Goal: Task Accomplishment & Management: Use online tool/utility

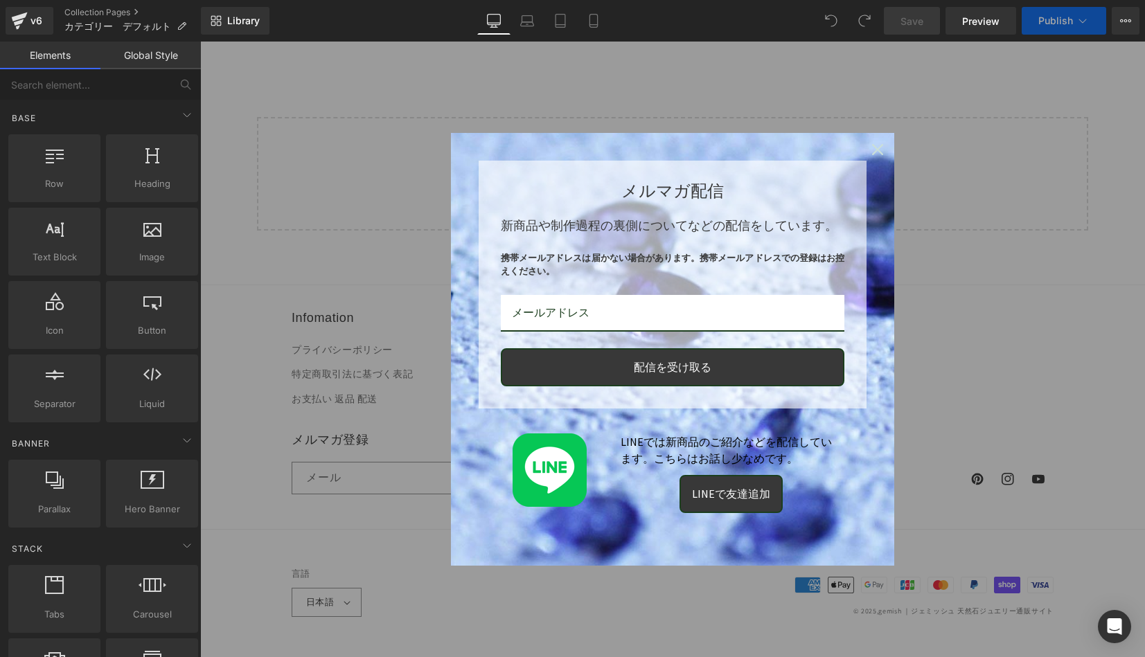
scroll to position [447, 0]
click at [878, 148] on icon "close icon" at bounding box center [877, 149] width 11 height 11
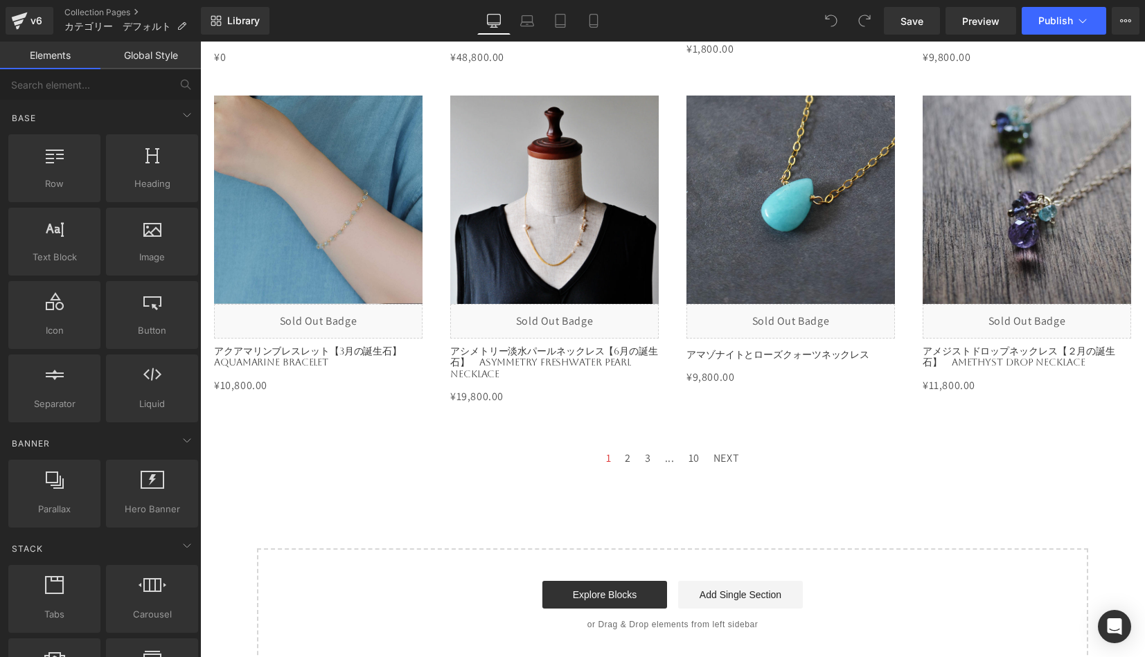
scroll to position [2407, 0]
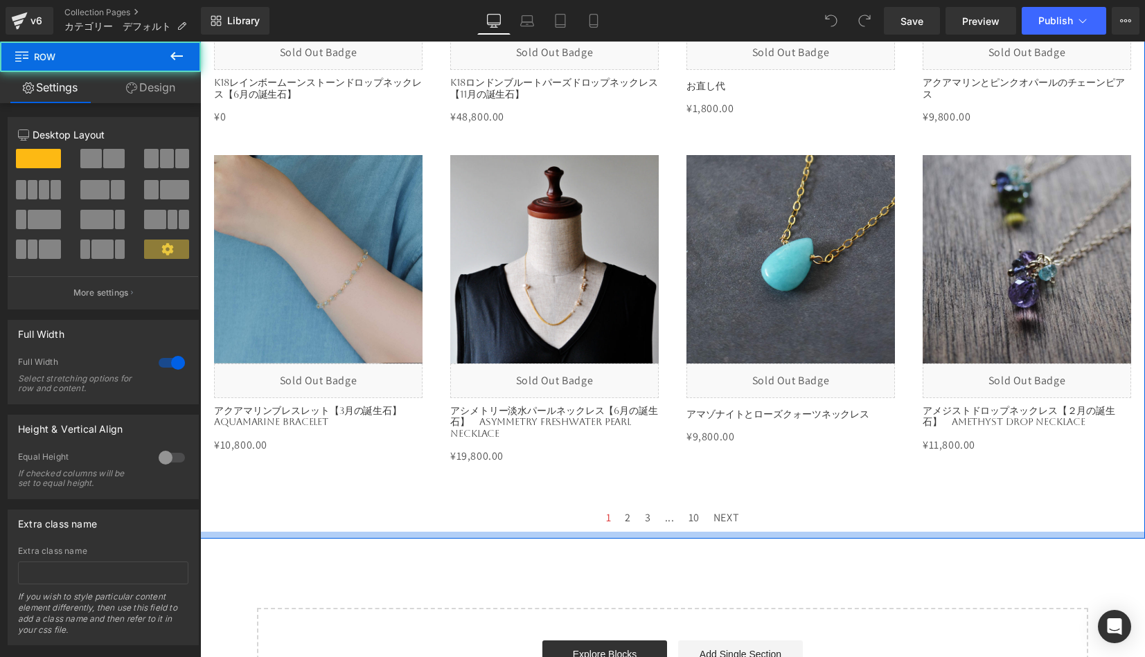
click at [808, 532] on div at bounding box center [672, 535] width 945 height 7
click at [720, 532] on div at bounding box center [672, 535] width 945 height 7
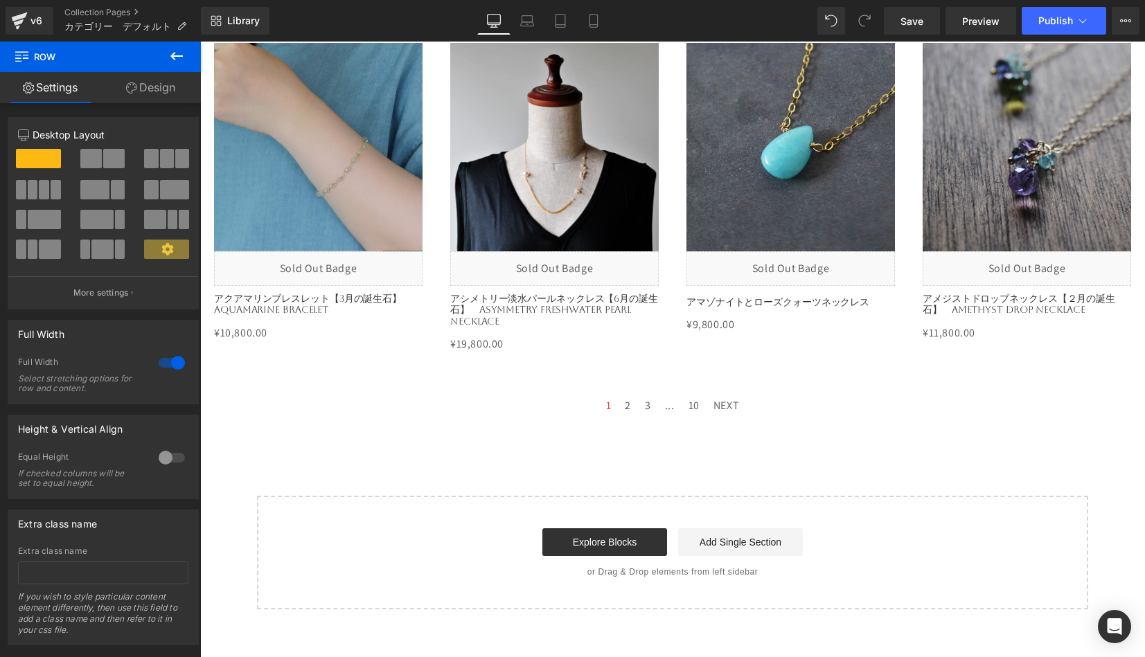
scroll to position [2585, 0]
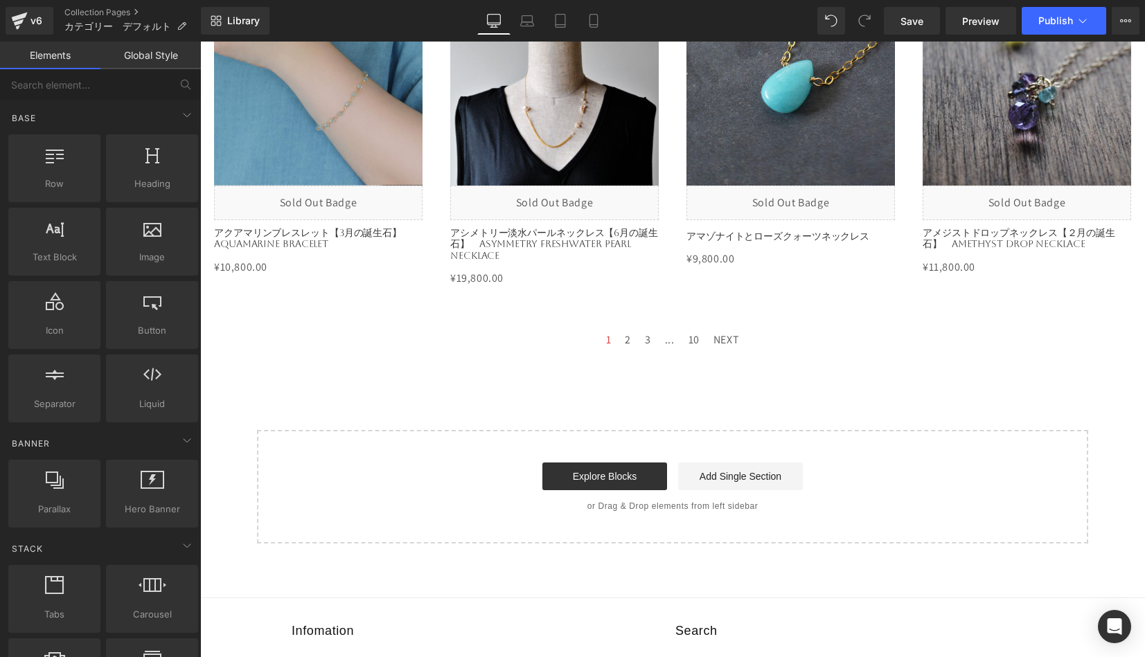
drag, startPoint x: 732, startPoint y: 416, endPoint x: 721, endPoint y: 438, distance: 24.5
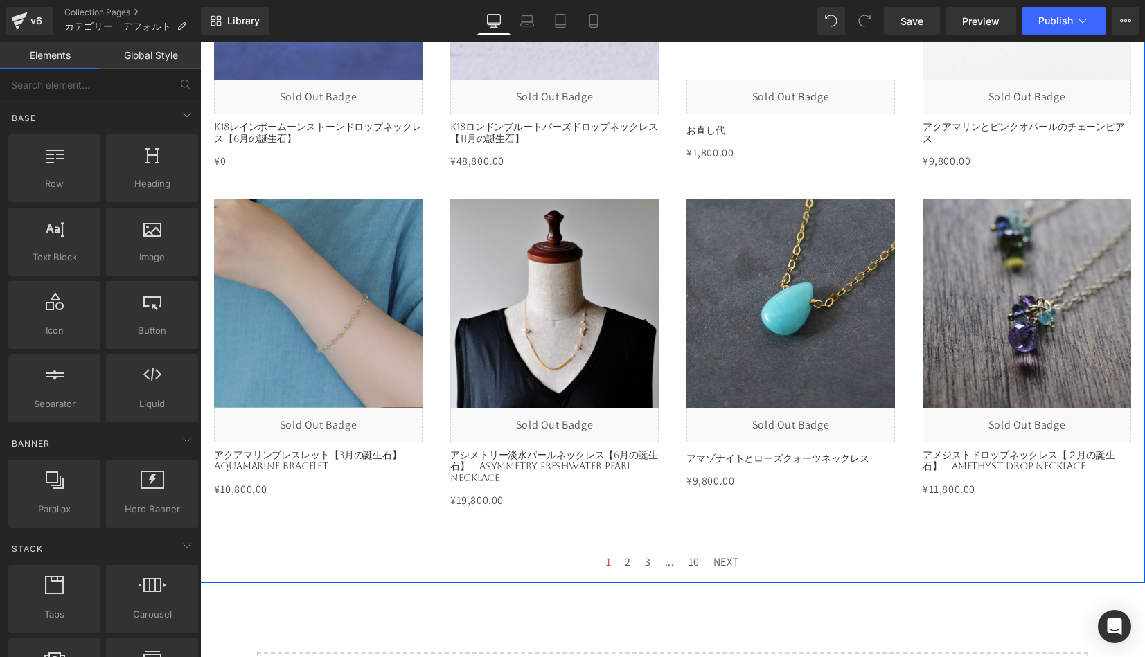
scroll to position [2366, 0]
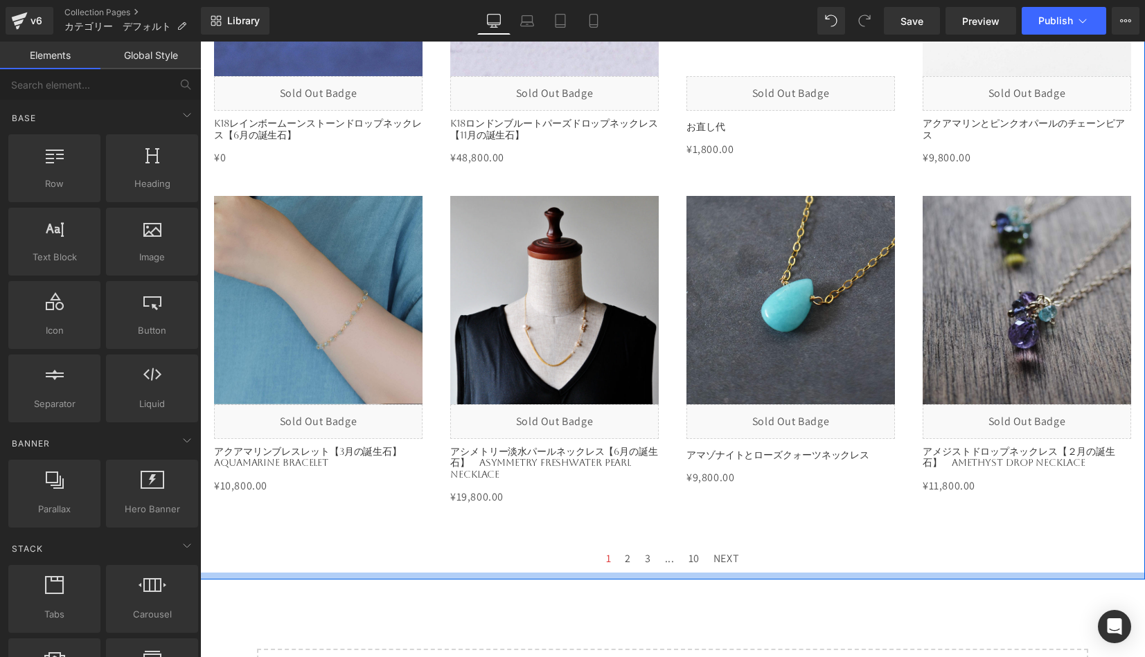
click at [673, 573] on div at bounding box center [672, 576] width 945 height 7
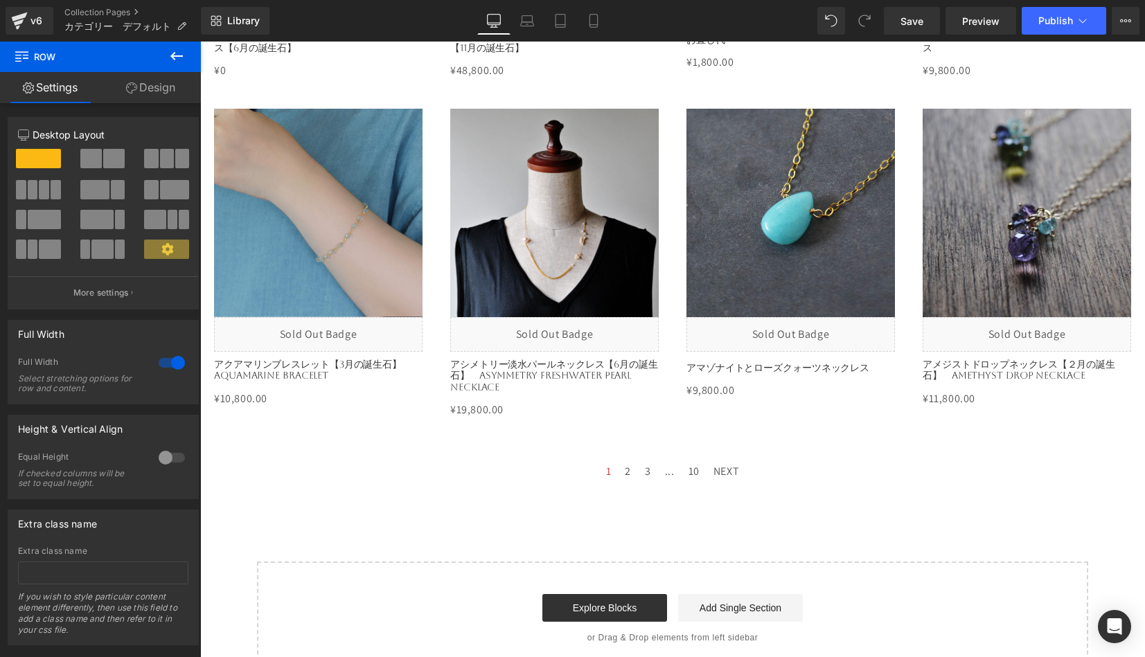
scroll to position [2486, 0]
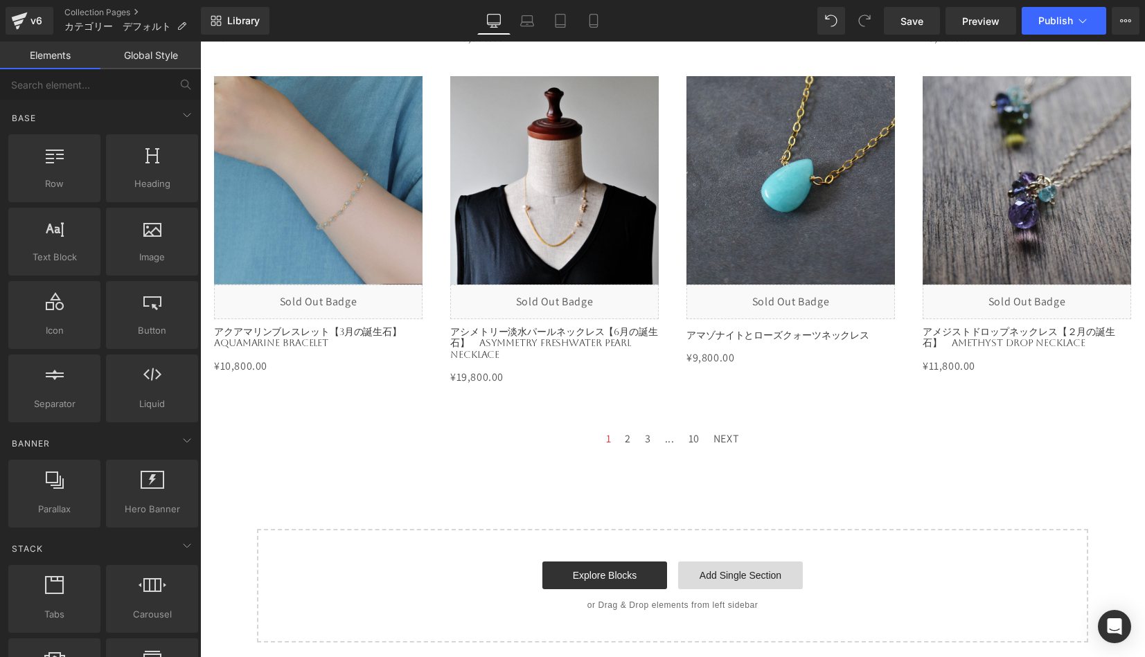
click at [711, 562] on link "Add Single Section" at bounding box center [740, 576] width 125 height 28
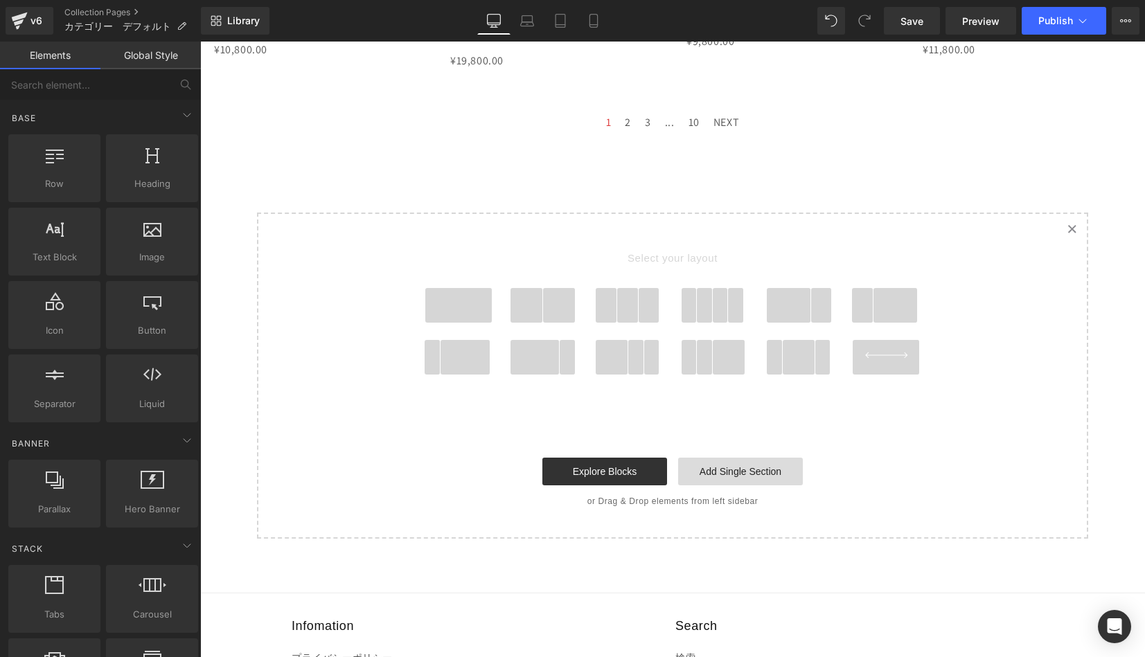
scroll to position [2803, 0]
click at [459, 292] on span at bounding box center [458, 304] width 67 height 35
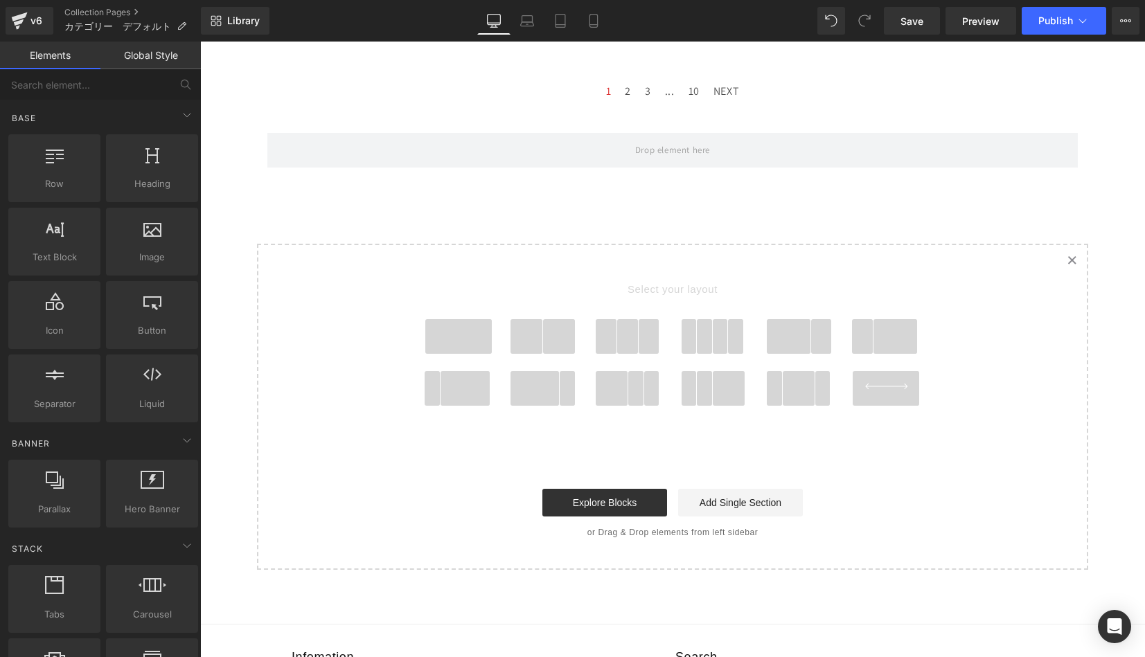
scroll to position [2835, 0]
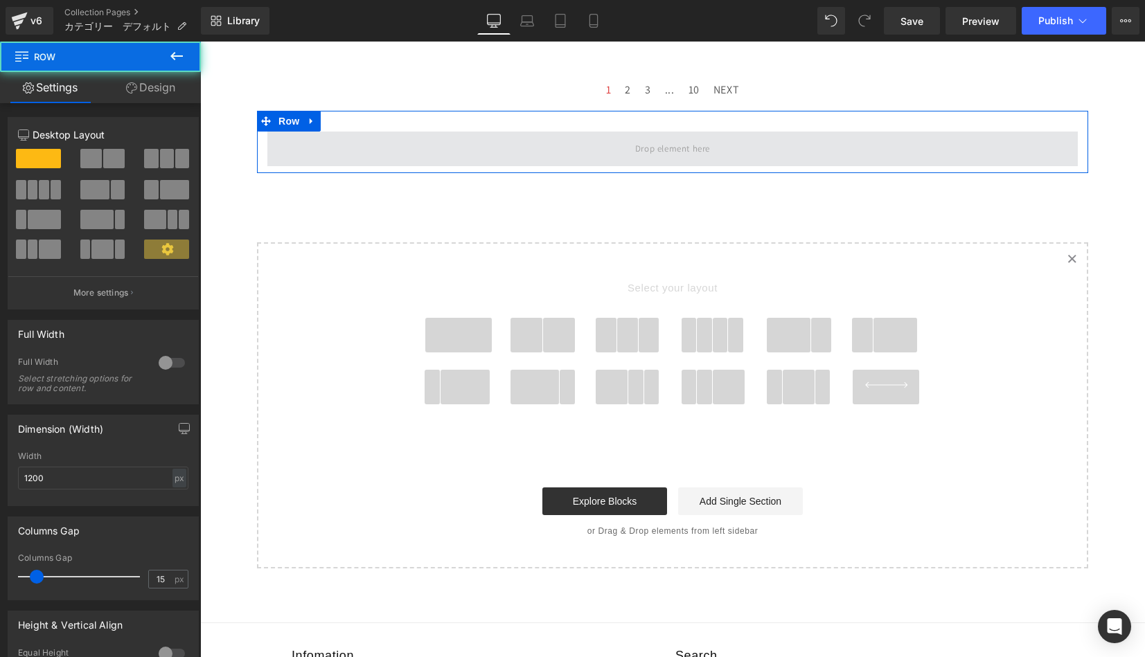
click at [498, 144] on span at bounding box center [672, 149] width 810 height 35
click at [286, 132] on span at bounding box center [672, 149] width 810 height 35
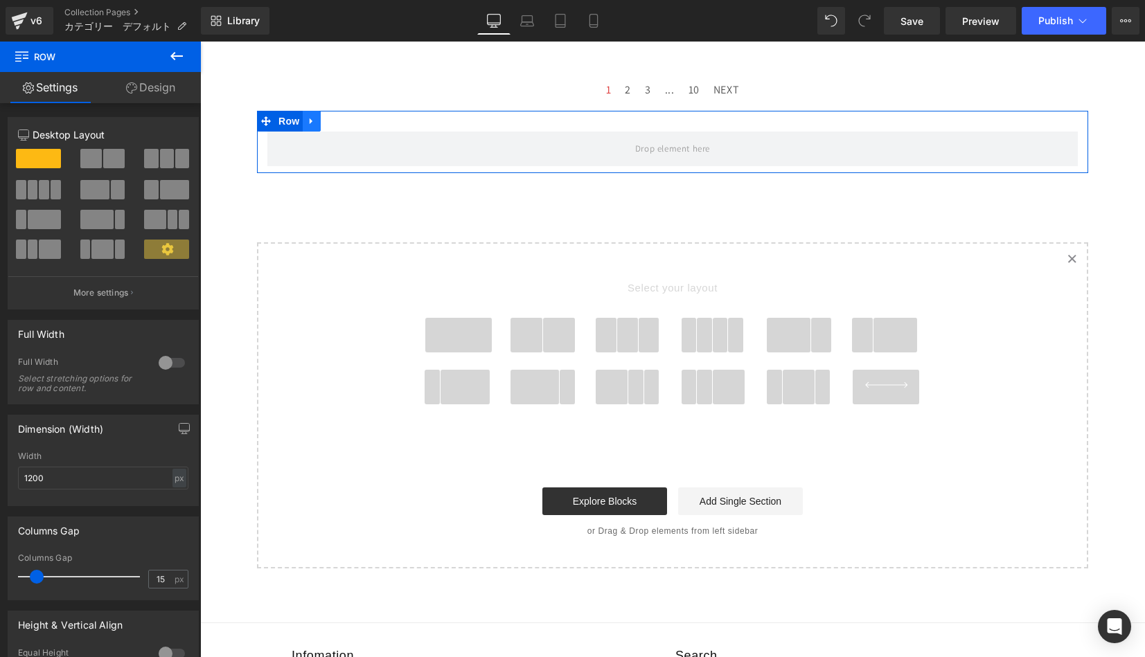
click at [310, 116] on icon at bounding box center [312, 121] width 10 height 10
click at [287, 111] on span "Row" at bounding box center [289, 121] width 28 height 21
click at [312, 116] on icon at bounding box center [312, 121] width 10 height 10
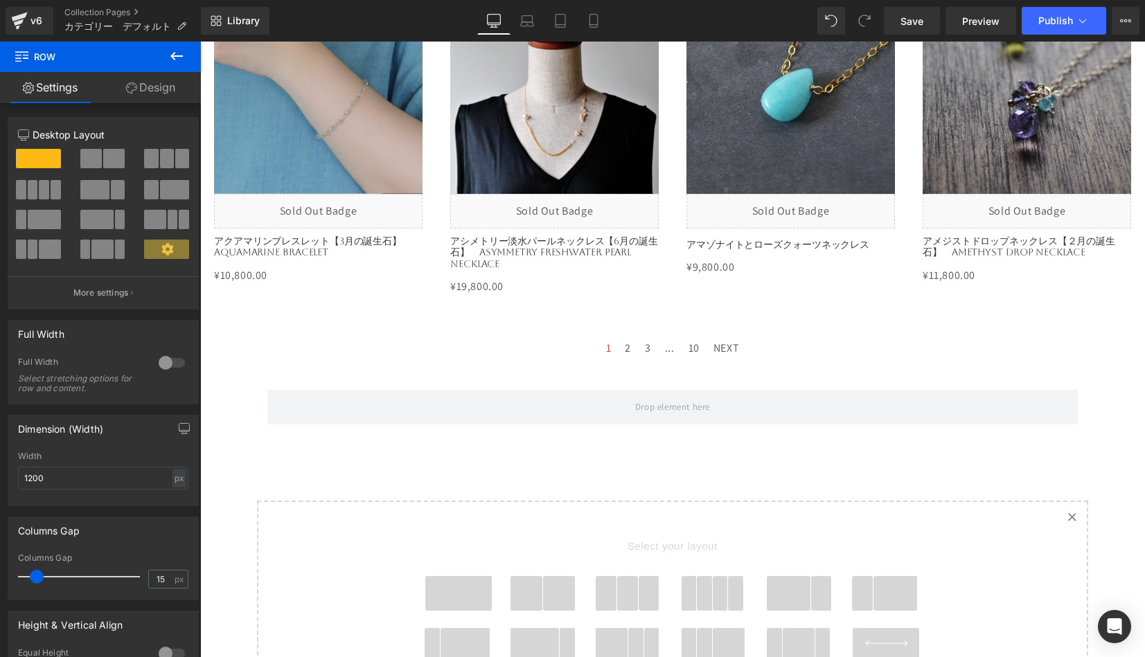
scroll to position [2594, 0]
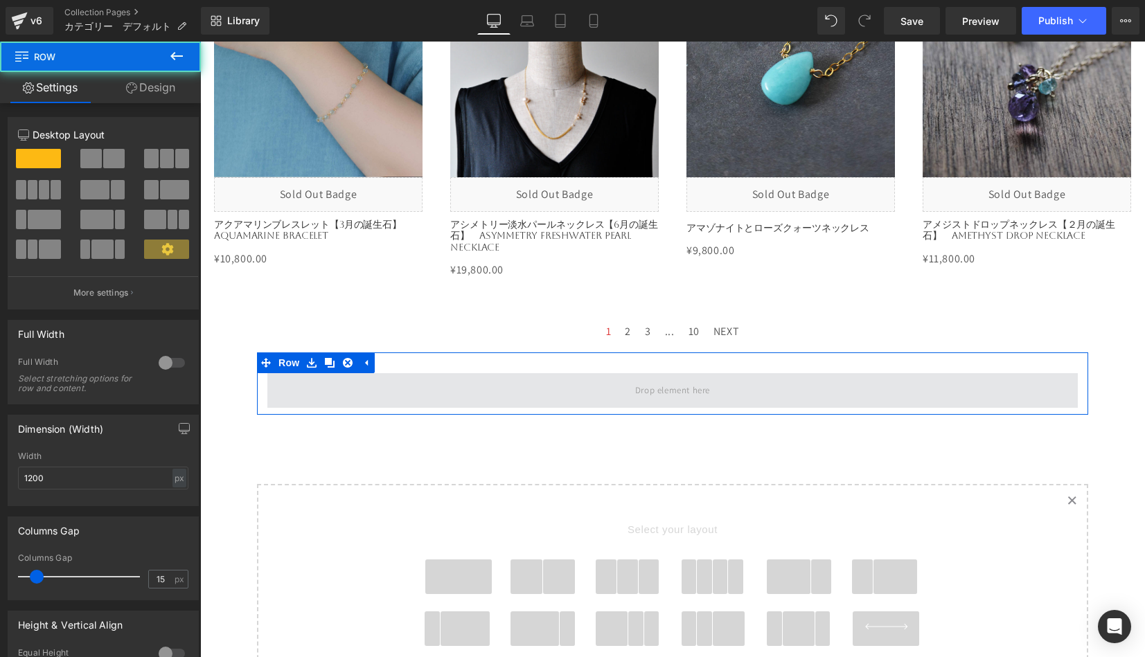
click at [347, 382] on span at bounding box center [672, 390] width 810 height 35
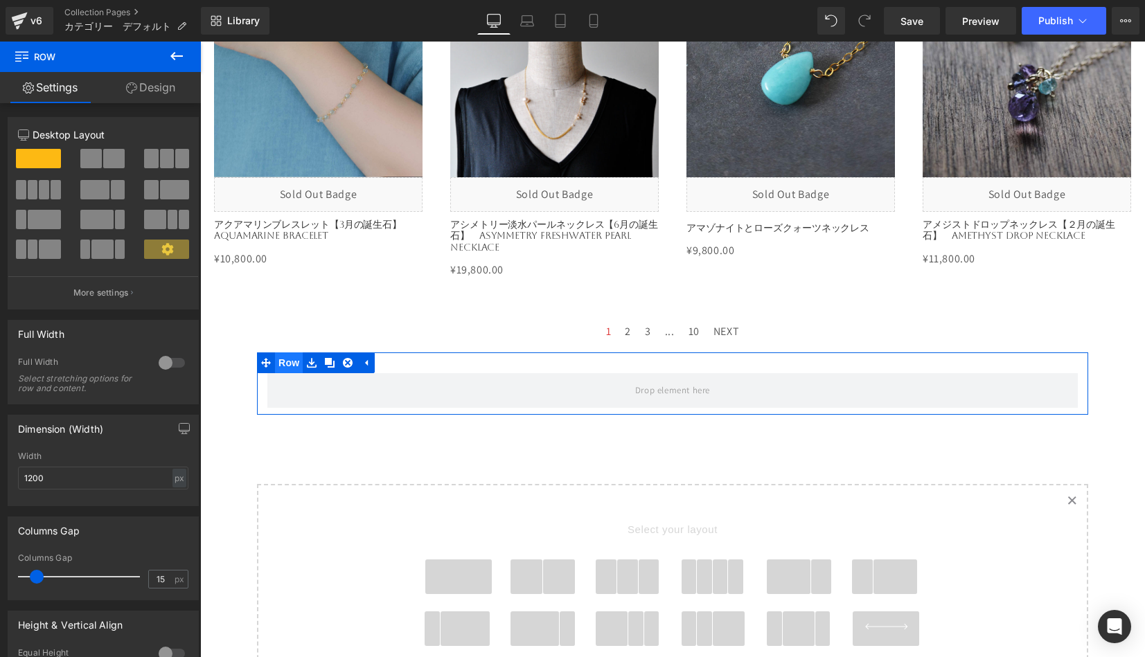
click at [290, 353] on span "Row" at bounding box center [289, 363] width 28 height 21
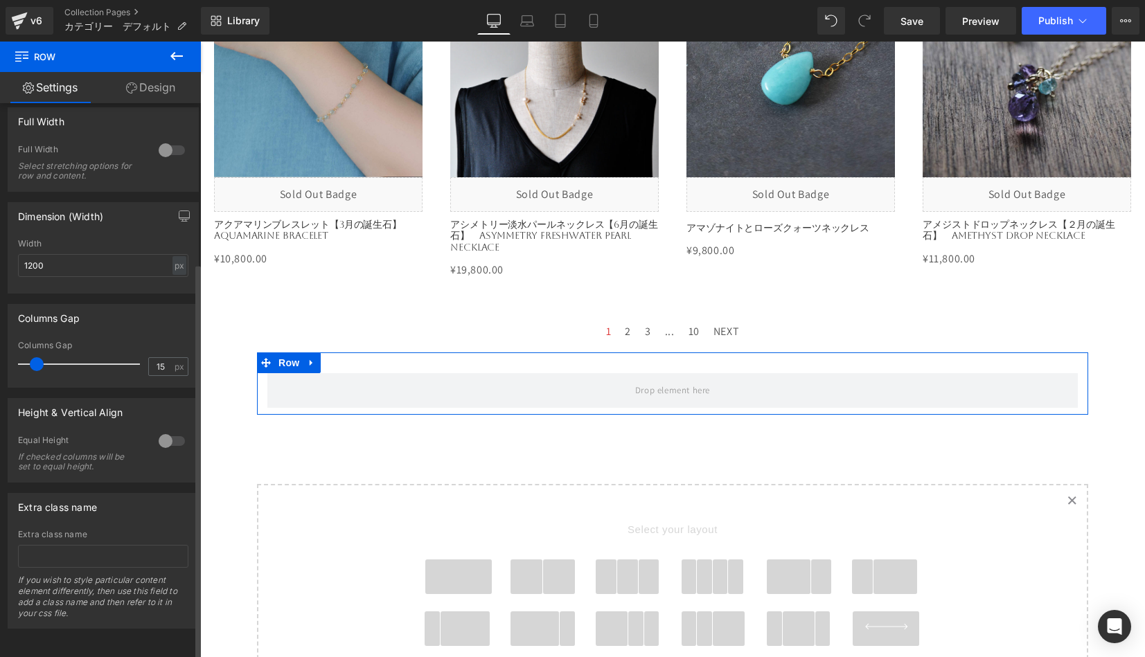
scroll to position [224, 0]
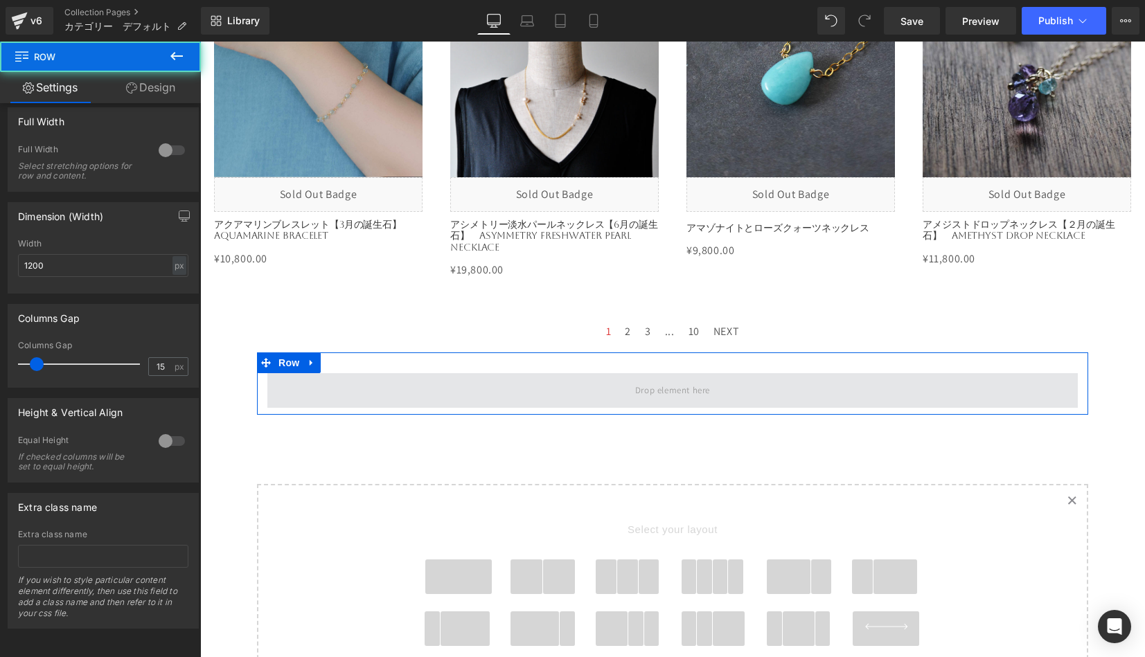
click at [301, 380] on span at bounding box center [672, 390] width 810 height 35
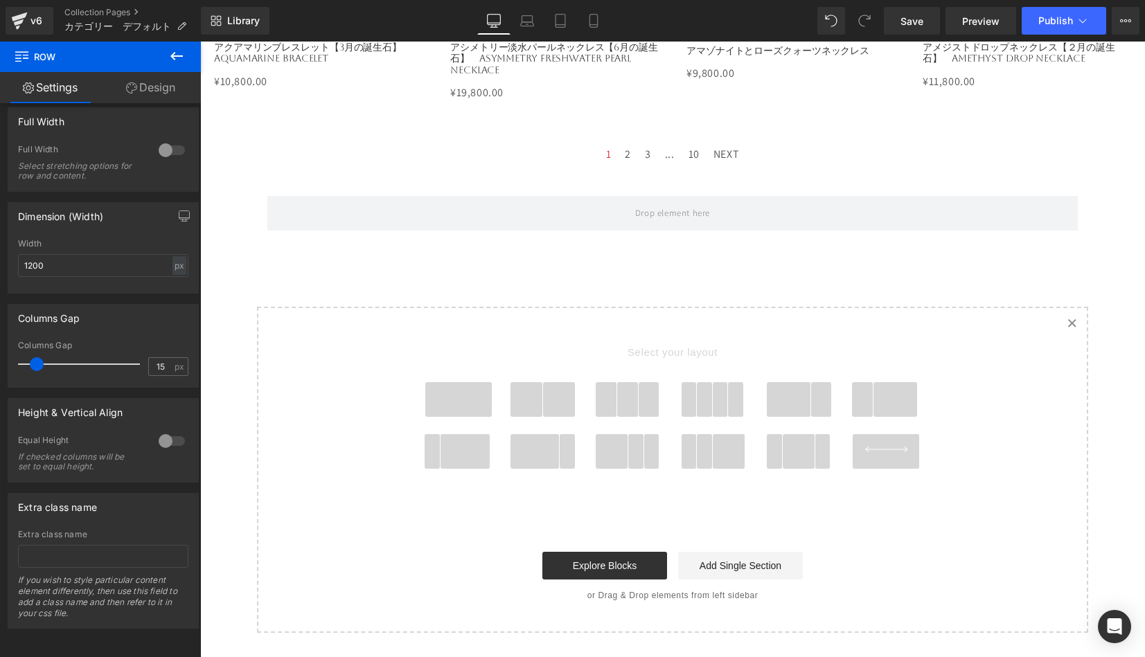
scroll to position [2719, 0]
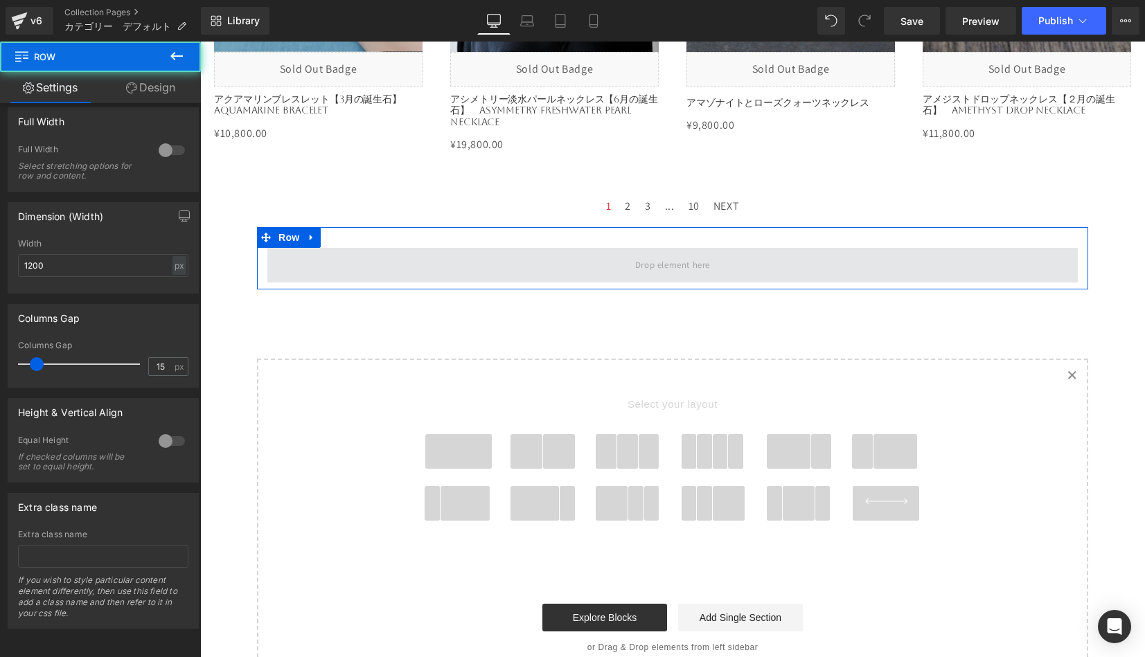
click at [346, 249] on span at bounding box center [672, 265] width 810 height 35
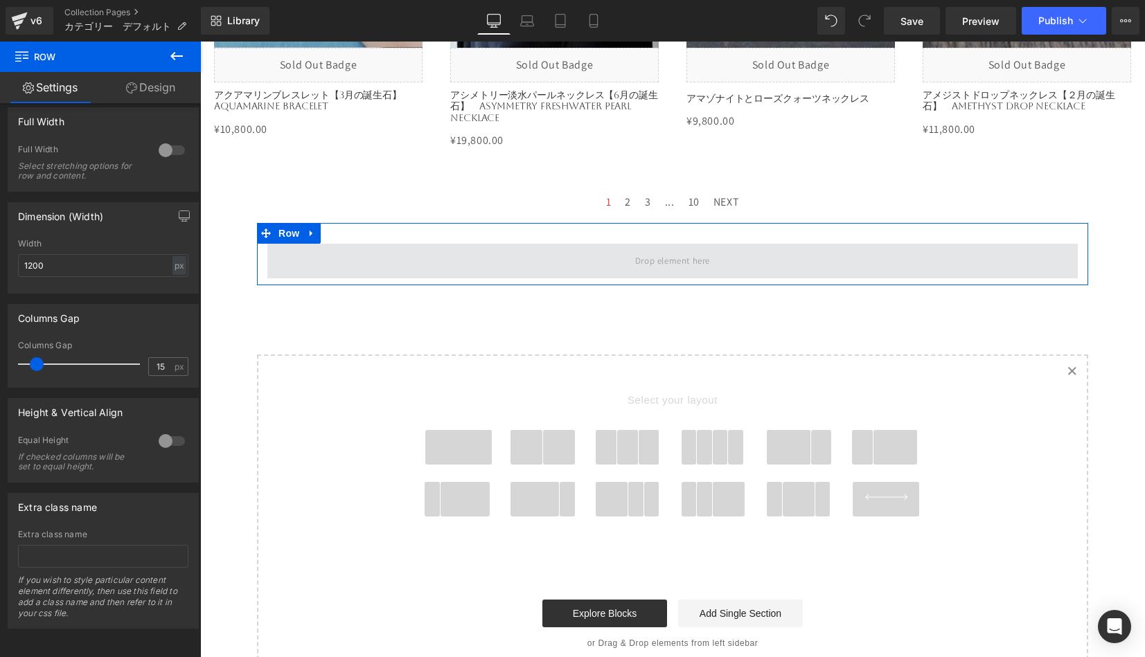
scroll to position [2724, 0]
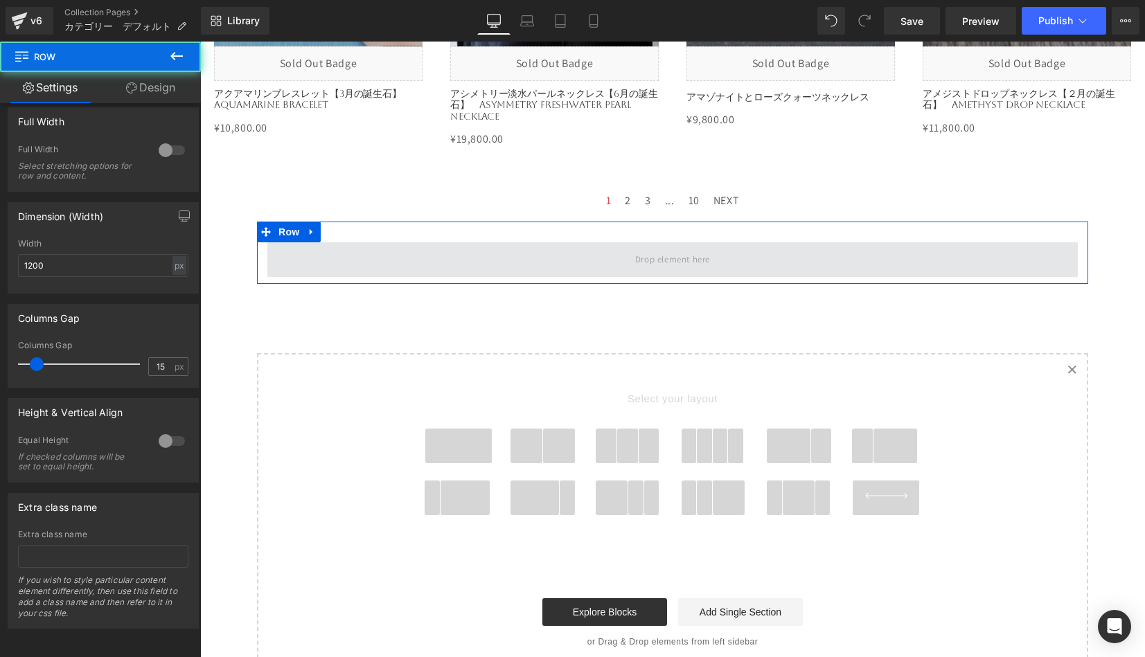
click at [342, 242] on span at bounding box center [672, 259] width 810 height 35
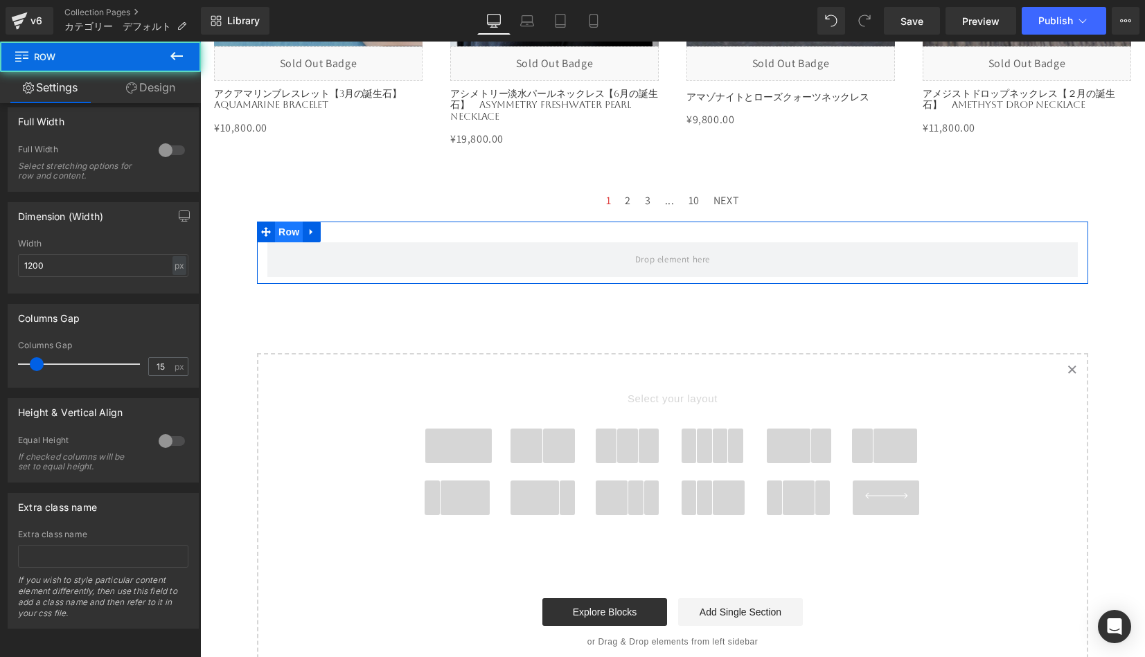
drag, startPoint x: 330, startPoint y: 248, endPoint x: 291, endPoint y: 221, distance: 47.8
click at [291, 222] on div "Row" at bounding box center [672, 253] width 831 height 62
click at [288, 222] on span "Row" at bounding box center [289, 232] width 28 height 21
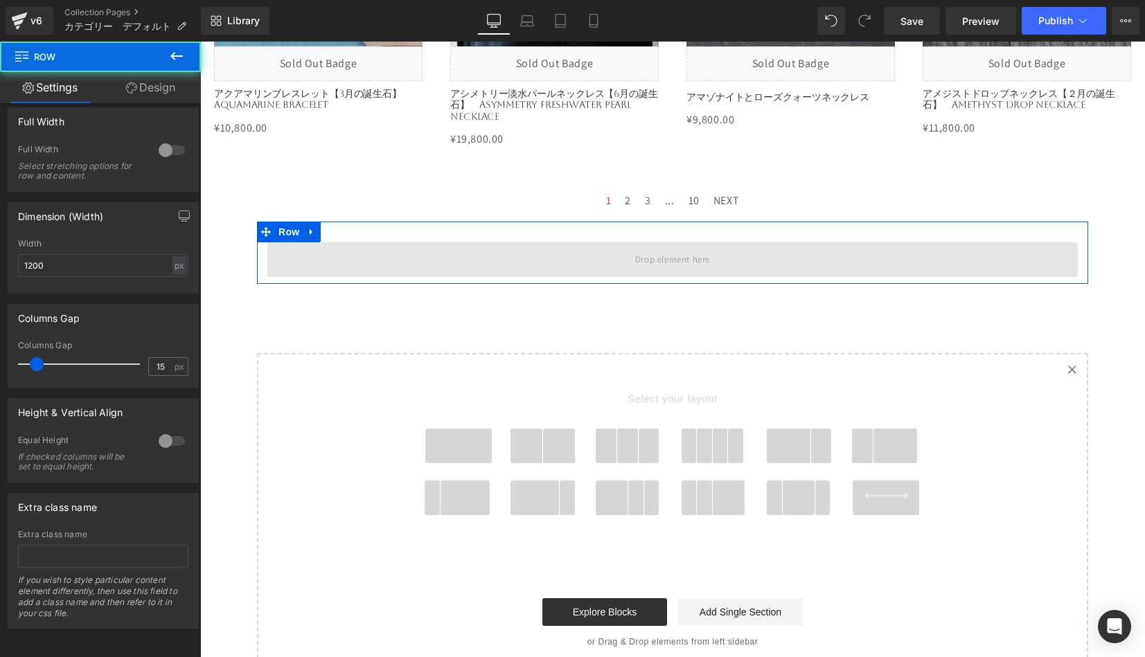
click at [292, 244] on span at bounding box center [672, 259] width 810 height 35
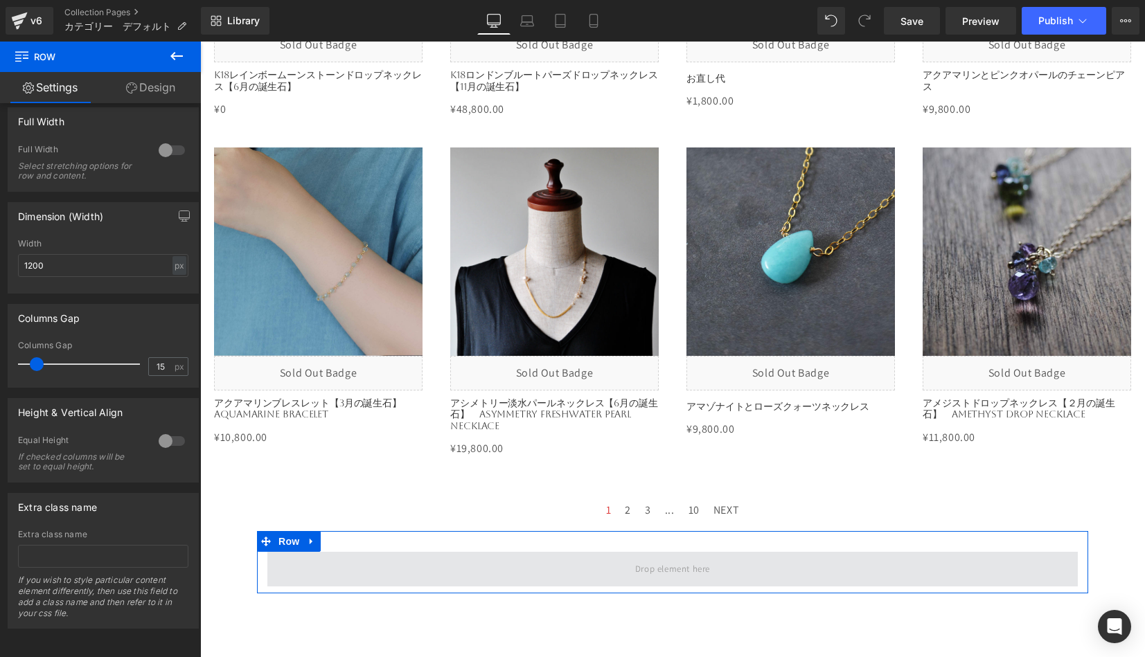
scroll to position [2422, 0]
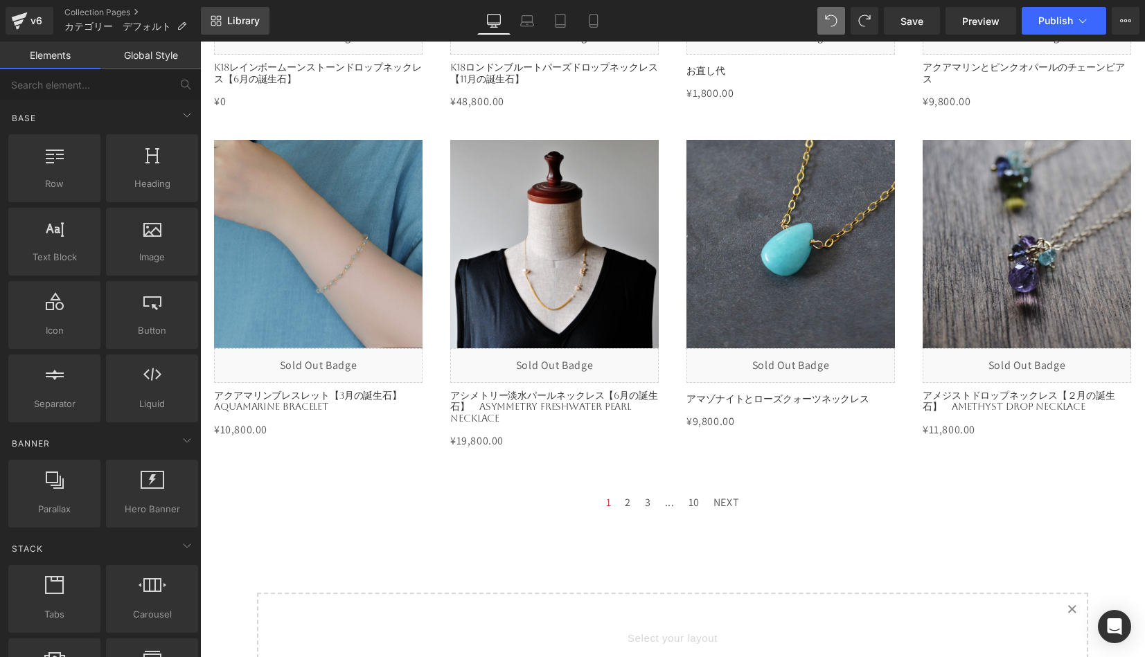
click at [251, 19] on span "Library" at bounding box center [243, 21] width 33 height 12
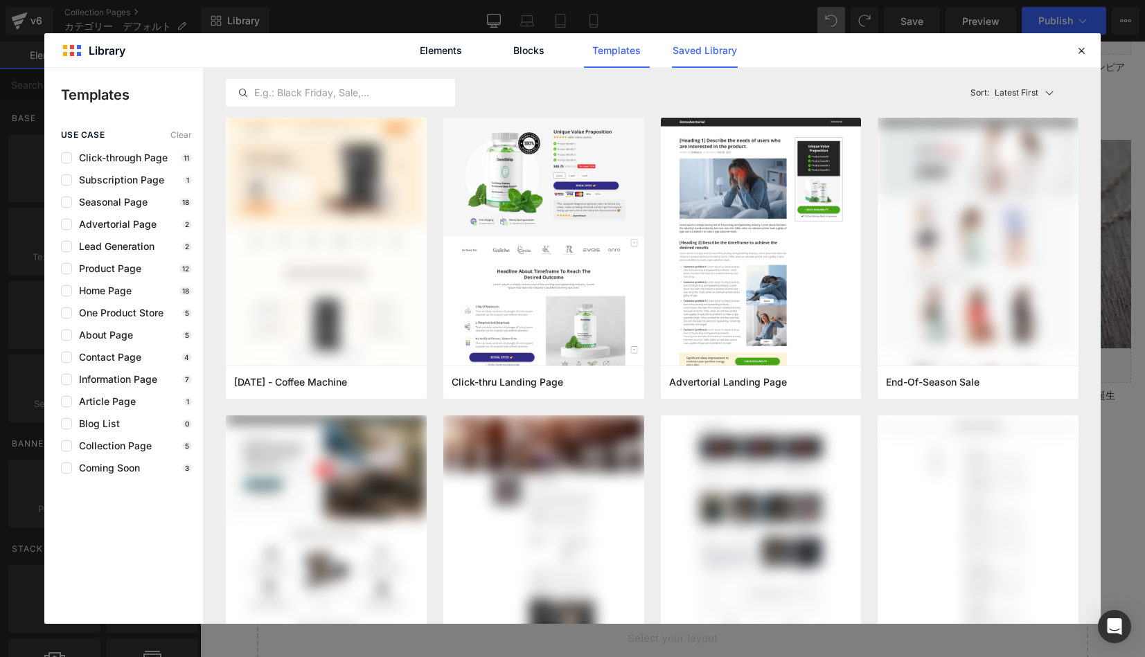
click at [0, 0] on link "Saved Library" at bounding box center [0, 0] width 0 height 0
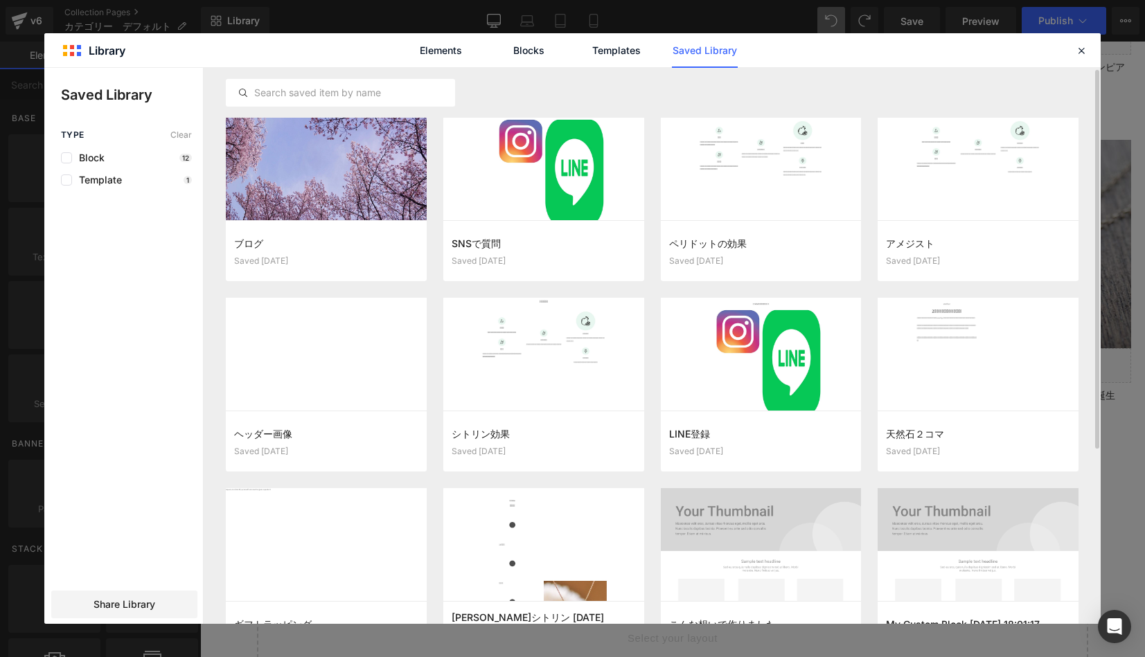
scroll to position [0, 0]
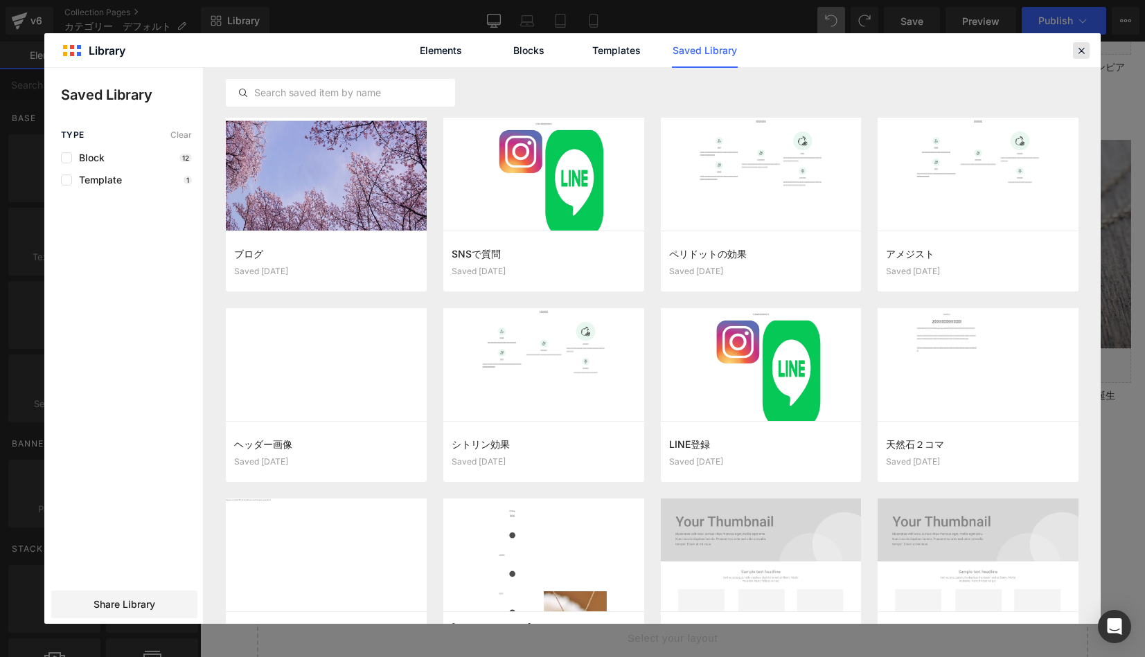
click at [0, 0] on div at bounding box center [0, 0] width 0 height 0
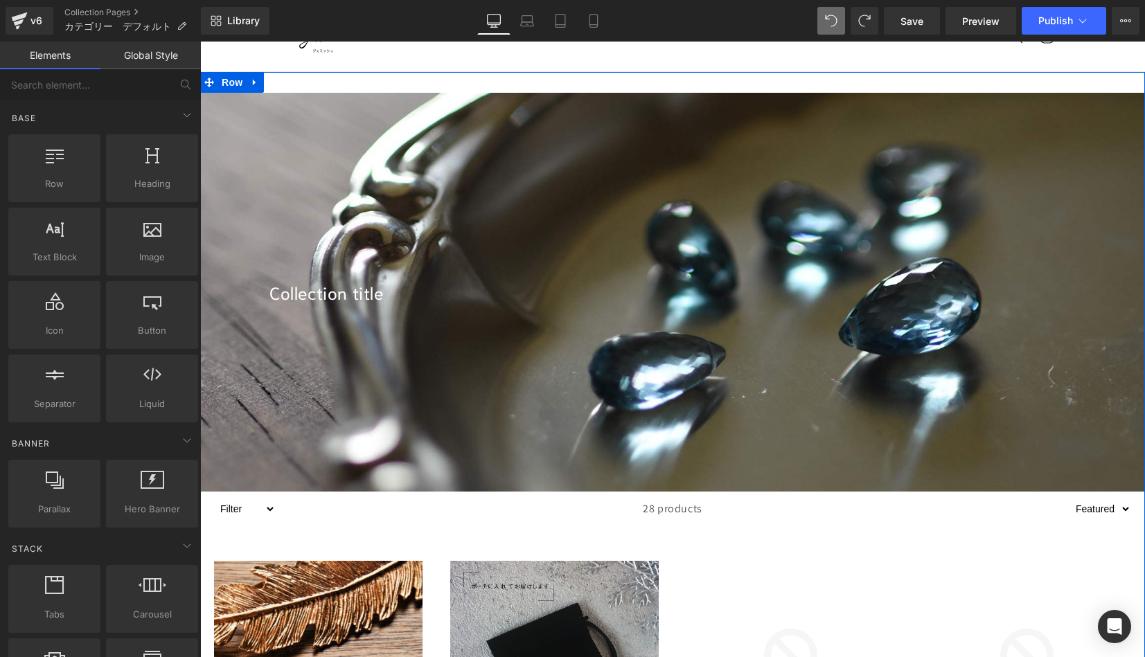
scroll to position [42, 0]
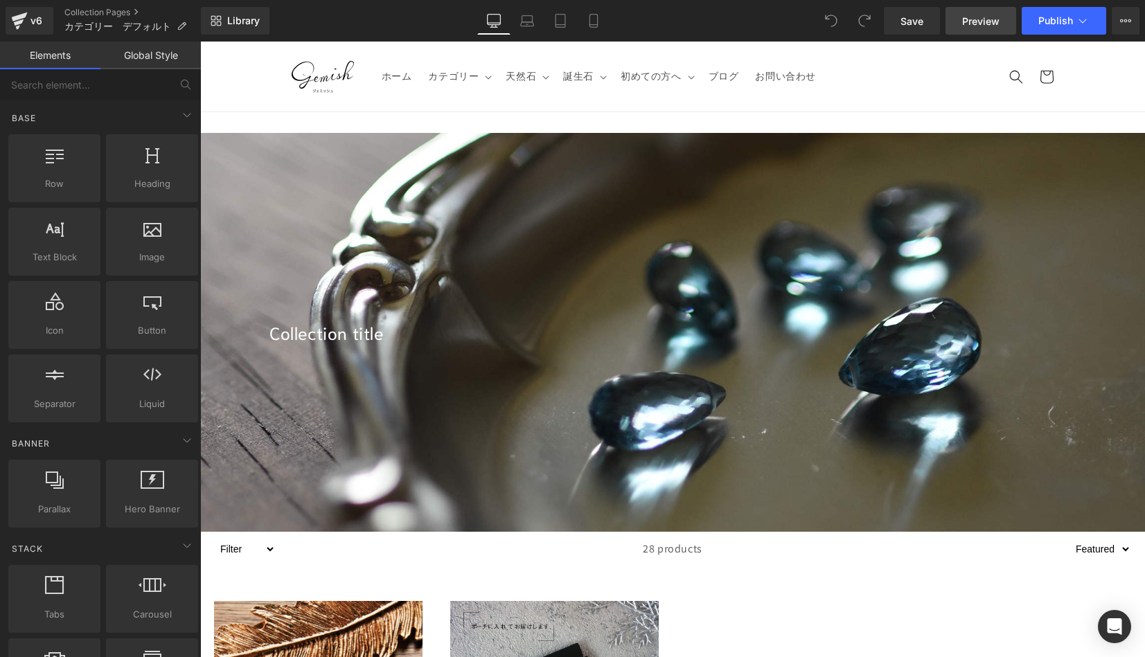
click at [981, 17] on span "Preview" at bounding box center [980, 21] width 37 height 15
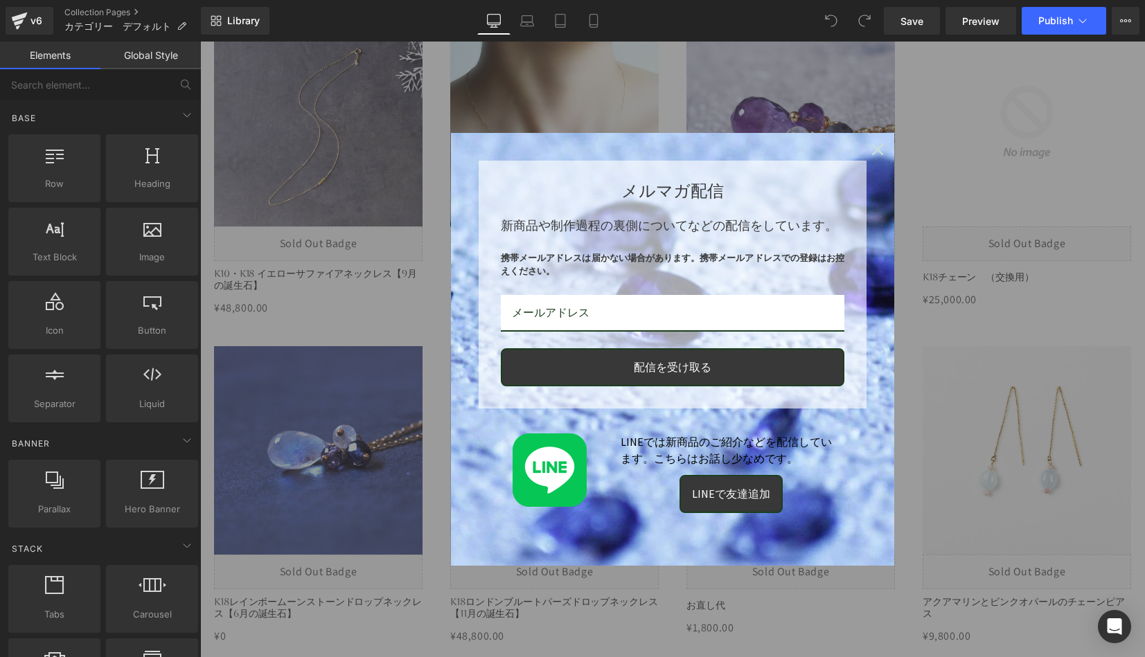
scroll to position [1889, 0]
click at [882, 151] on div "Close" at bounding box center [878, 150] width 22 height 22
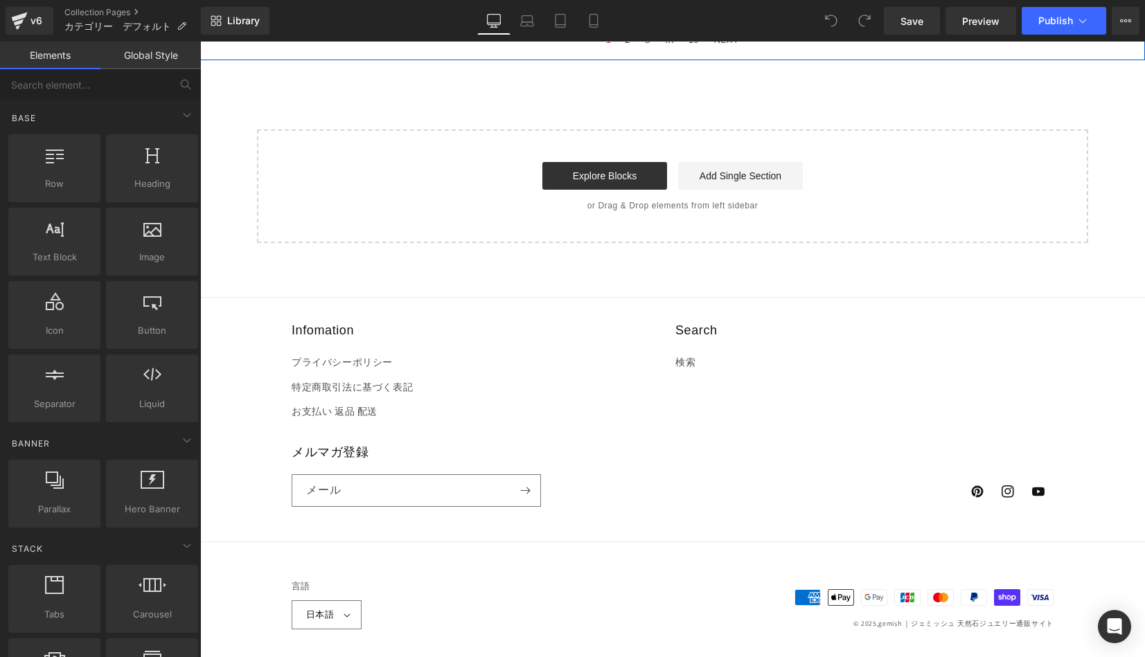
scroll to position [2885, 0]
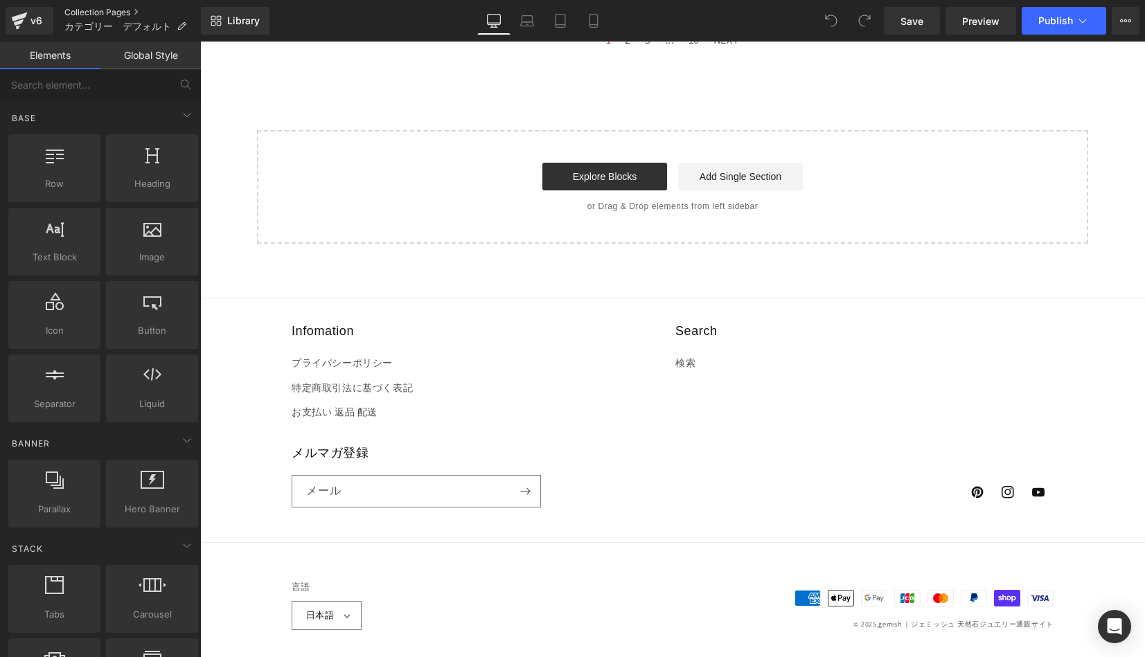
click at [118, 12] on link "Collection Pages" at bounding box center [132, 12] width 136 height 11
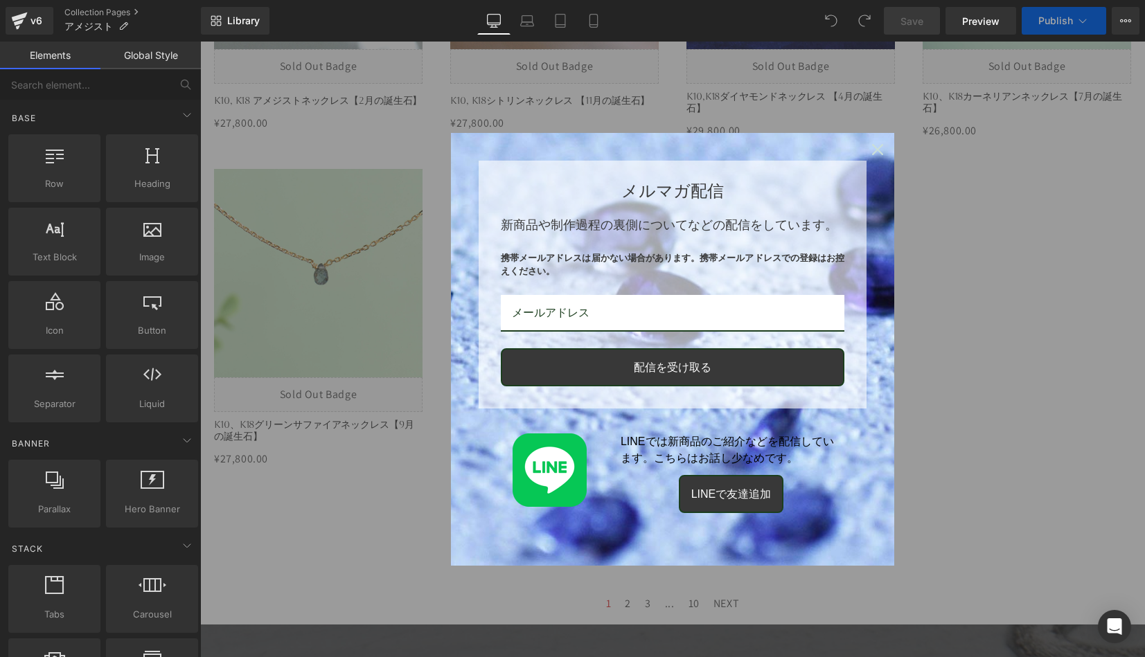
scroll to position [1576, 0]
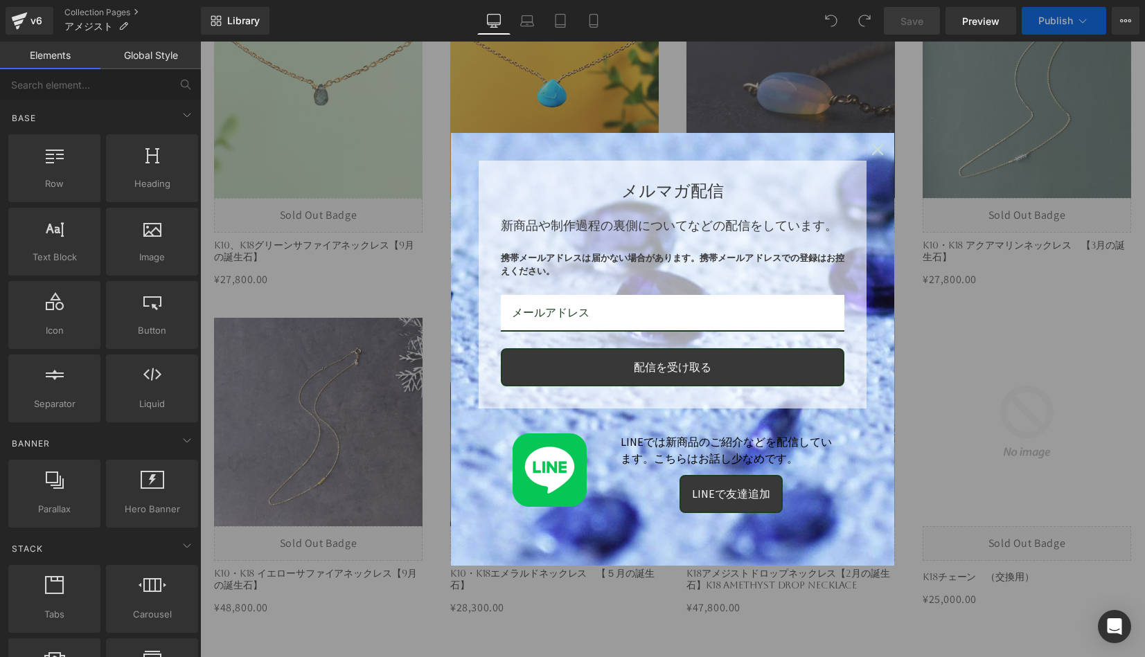
click at [879, 145] on icon "close icon" at bounding box center [877, 149] width 11 height 11
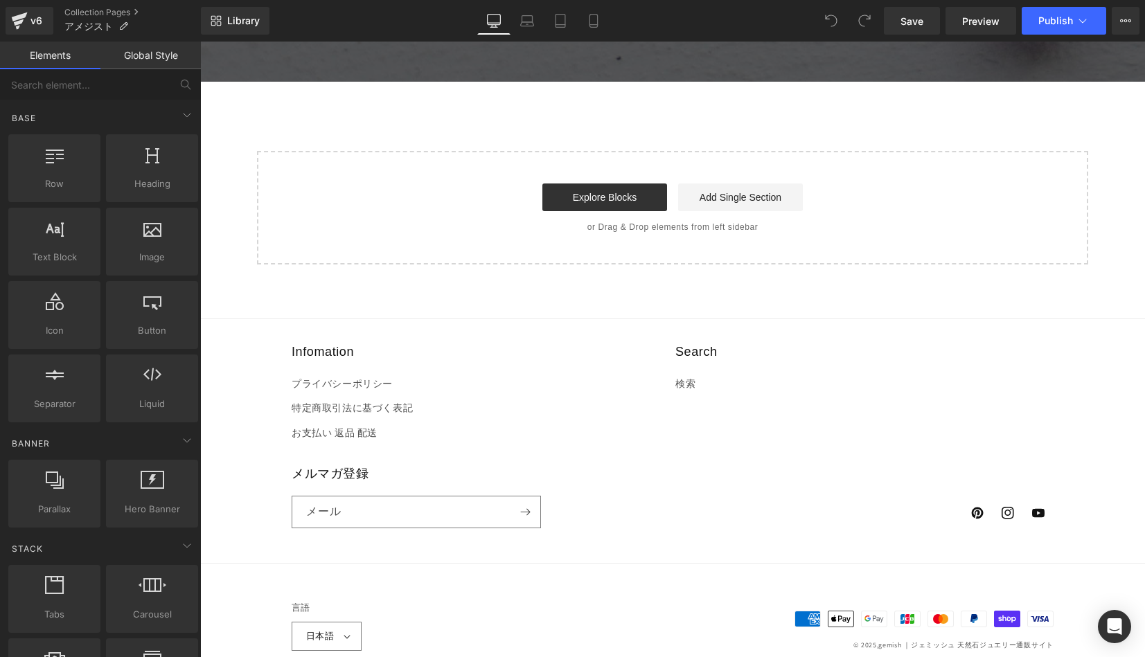
scroll to position [3483, 0]
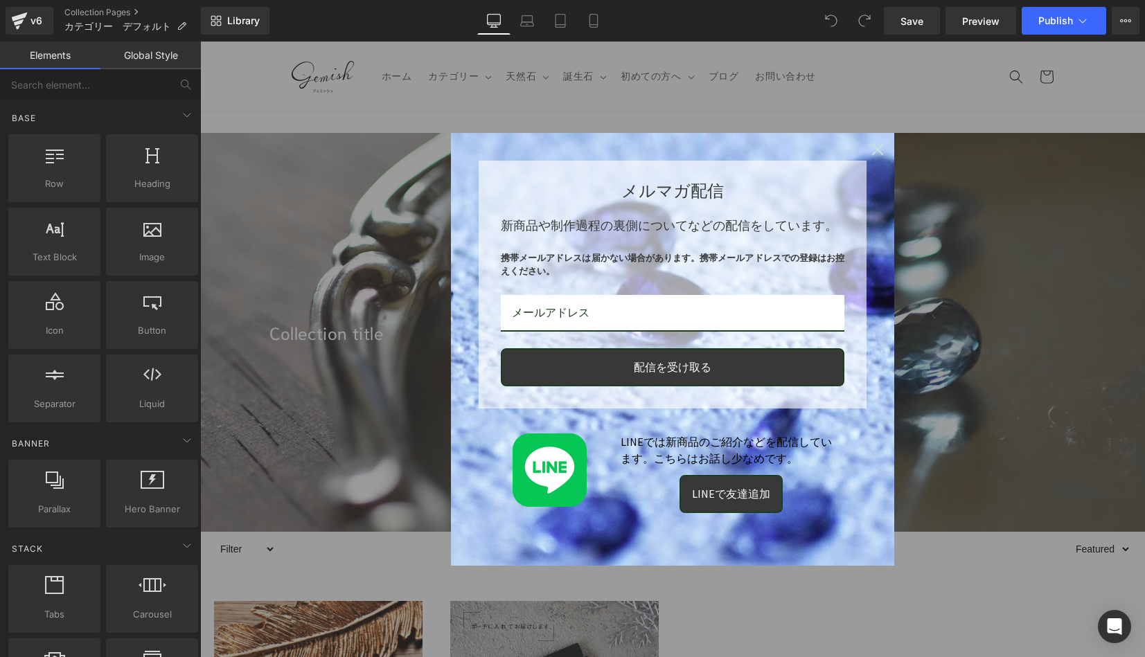
click at [878, 147] on icon "close icon" at bounding box center [877, 149] width 11 height 11
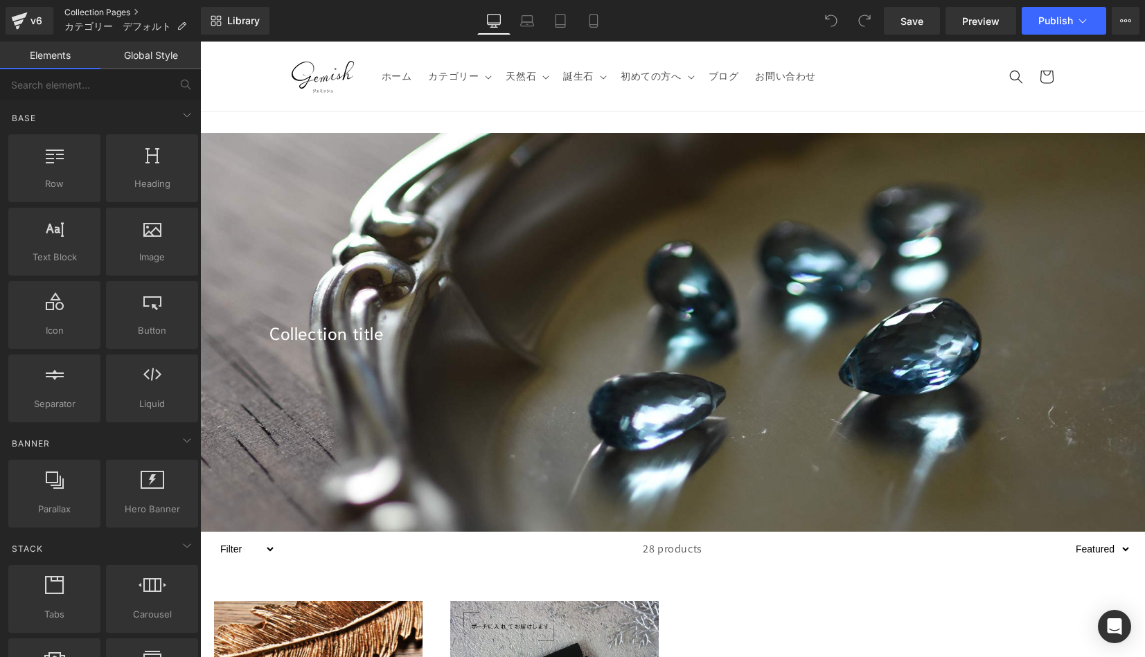
click at [111, 12] on link "Collection Pages" at bounding box center [132, 12] width 136 height 11
